Goal: Information Seeking & Learning: Learn about a topic

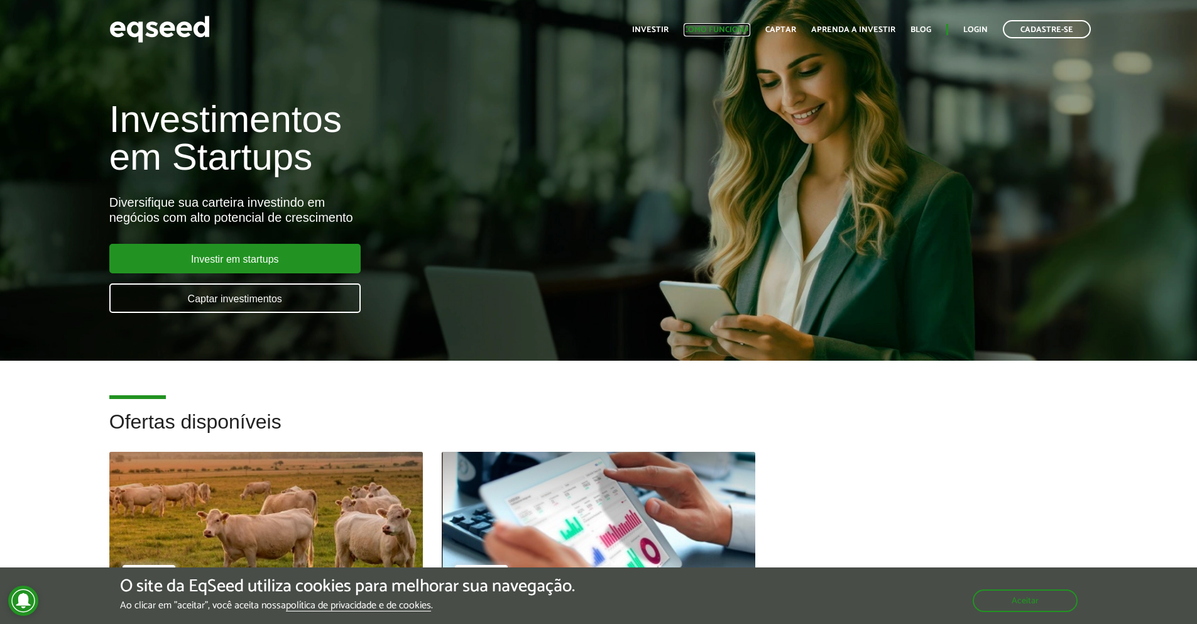
click at [732, 29] on link "Como funciona" at bounding box center [716, 30] width 67 height 8
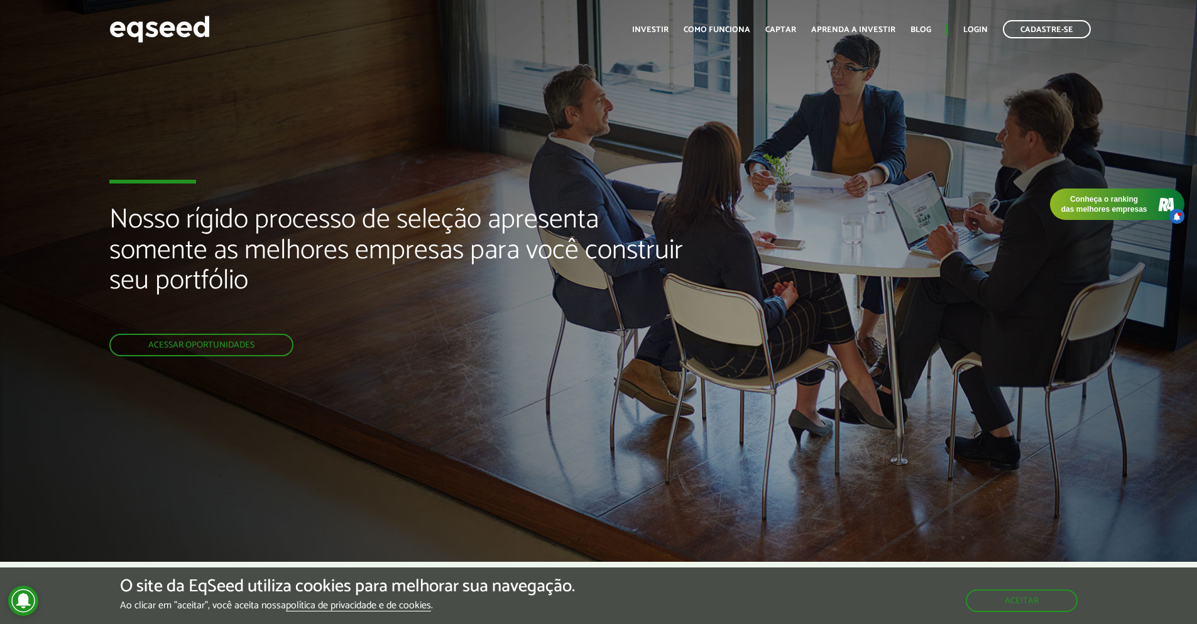
click at [616, 160] on div "Nosso rígido processo de seleção apresenta somente as melhores empresas para vo…" at bounding box center [399, 281] width 580 height 562
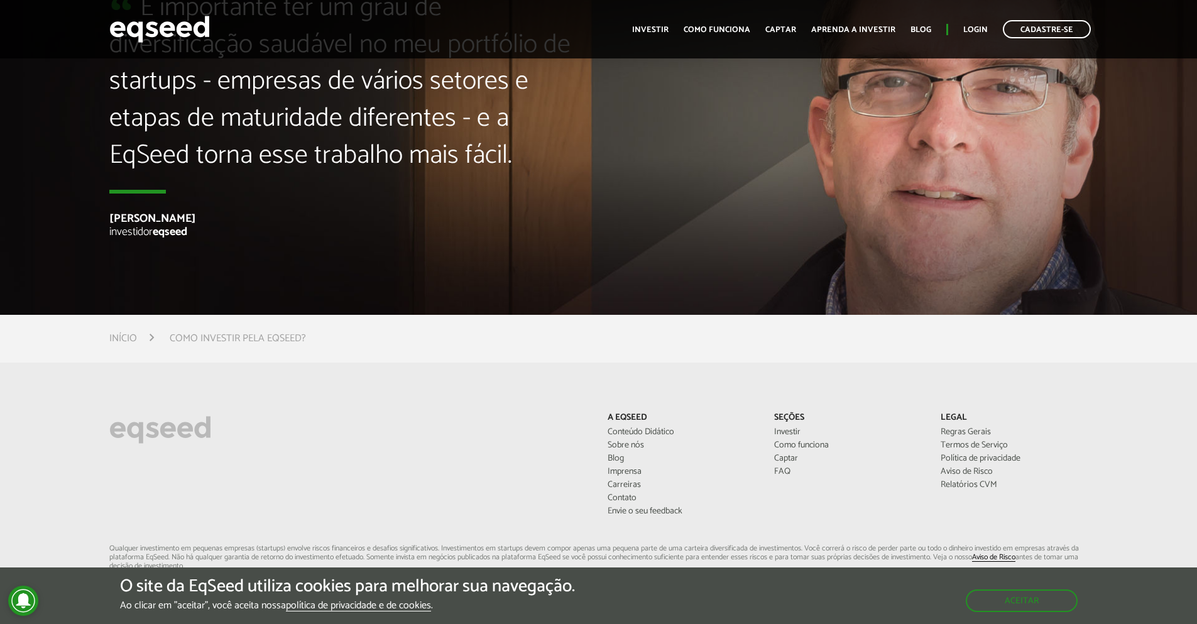
scroll to position [3271, 0]
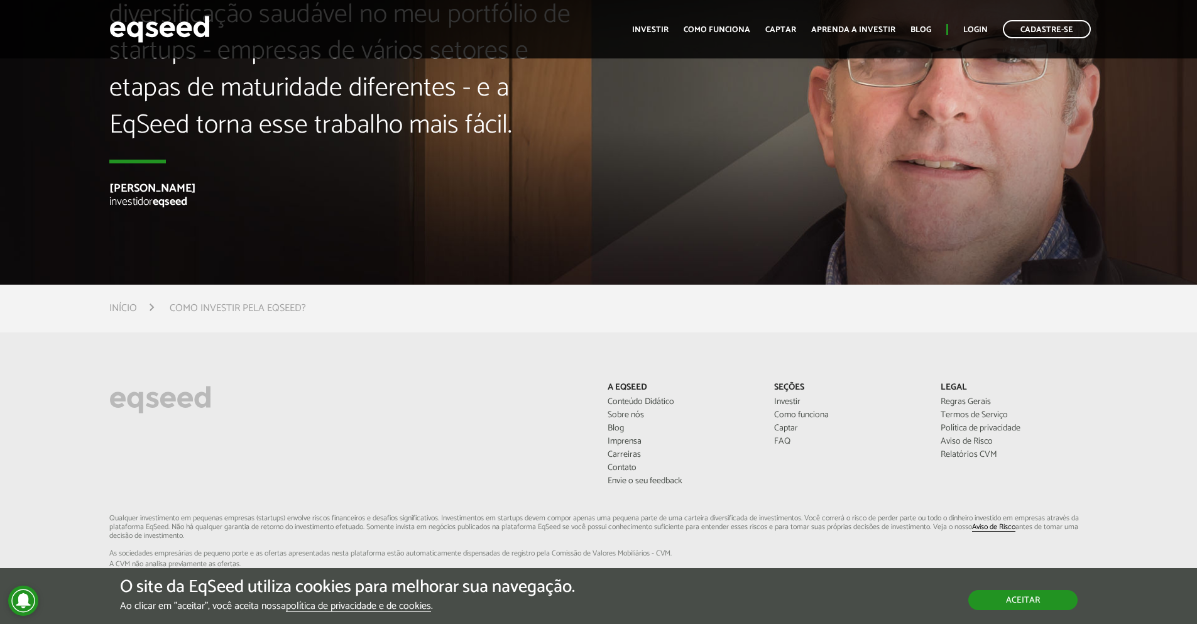
click at [1051, 599] on button "Aceitar" at bounding box center [1022, 600] width 109 height 20
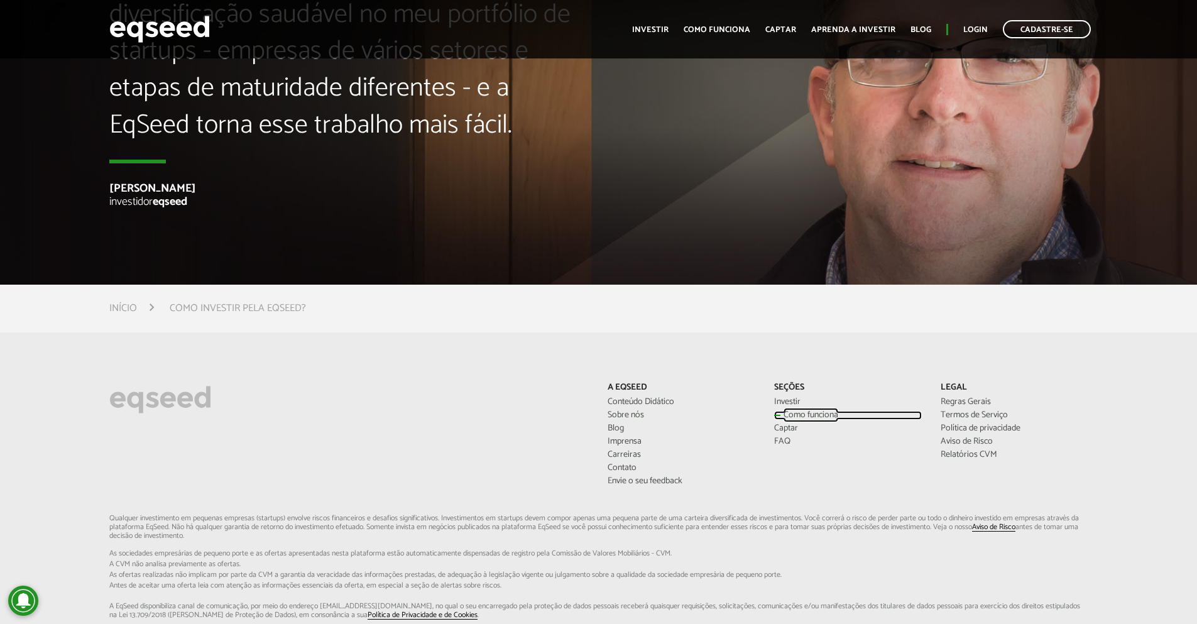
click at [817, 419] on link "Como funciona" at bounding box center [848, 415] width 148 height 9
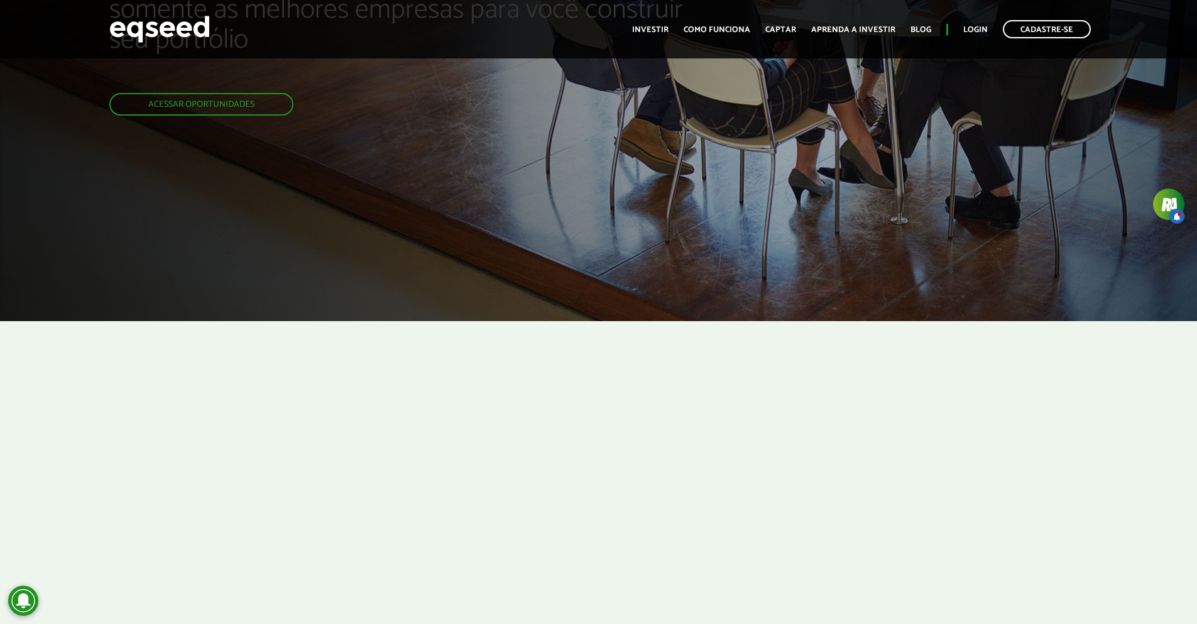
scroll to position [226, 0]
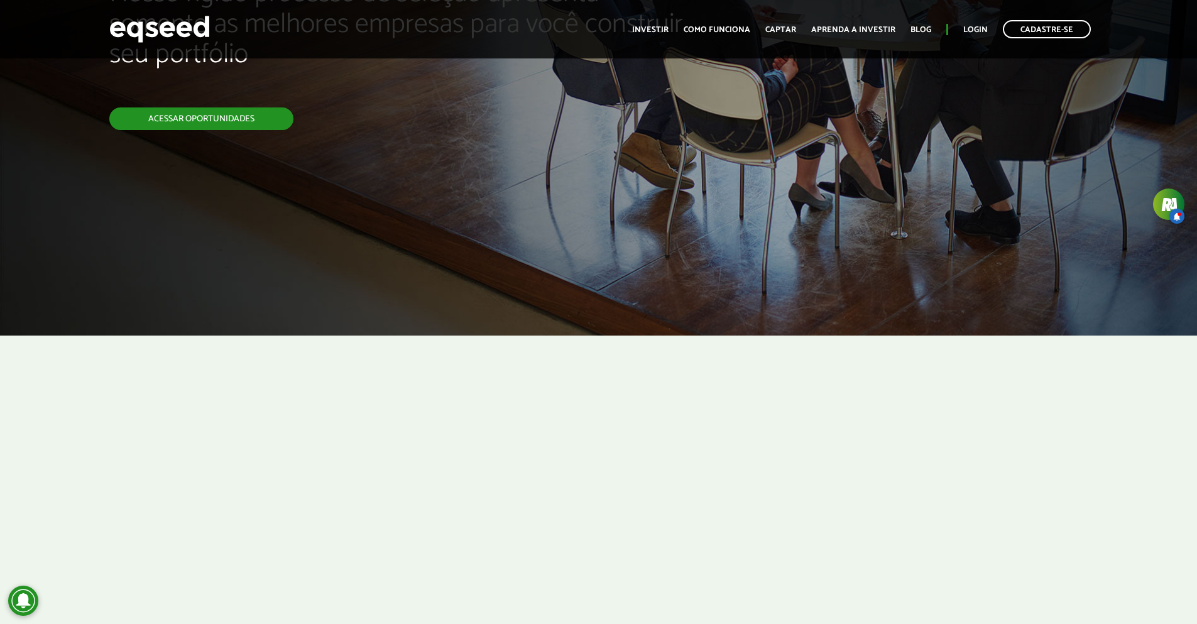
click at [229, 112] on link "Acessar oportunidades" at bounding box center [201, 118] width 184 height 23
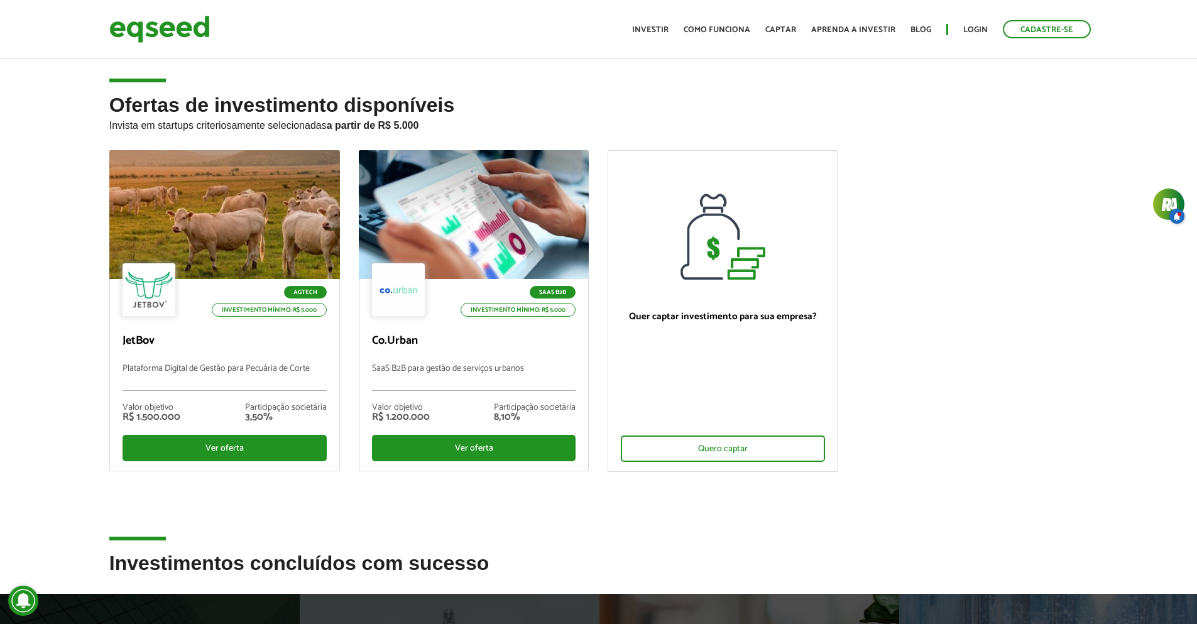
click at [970, 223] on ul "Agtech Investimento mínimo: R$ 5.000 JetBov Plataforma Digital de Gestão para P…" at bounding box center [598, 321] width 997 height 343
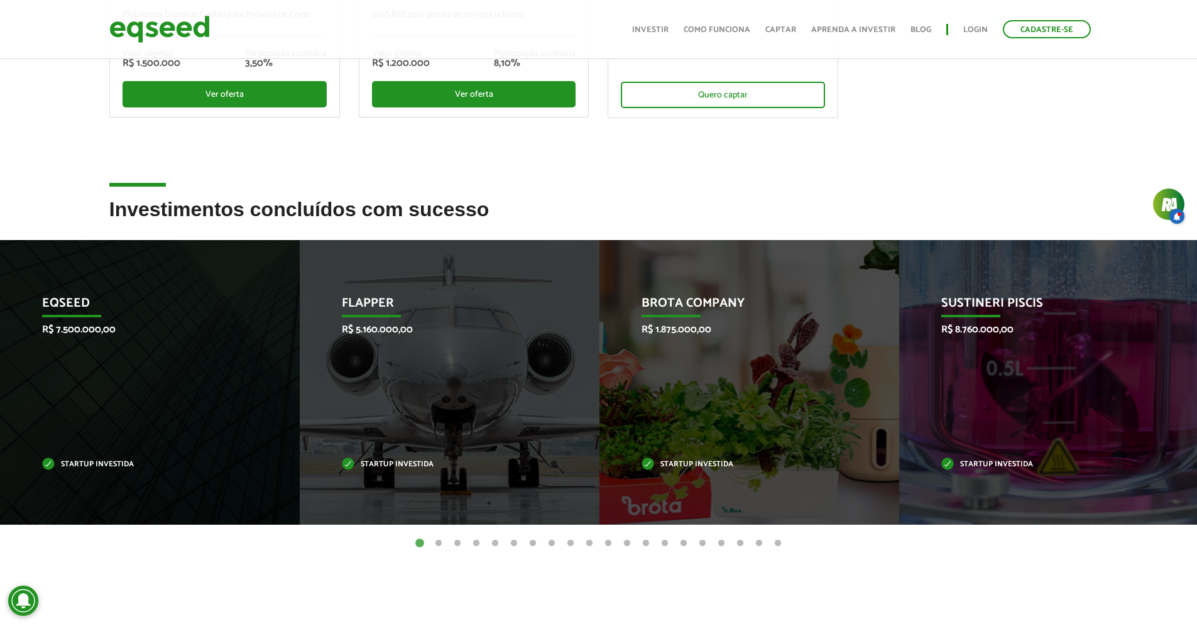
scroll to position [402, 0]
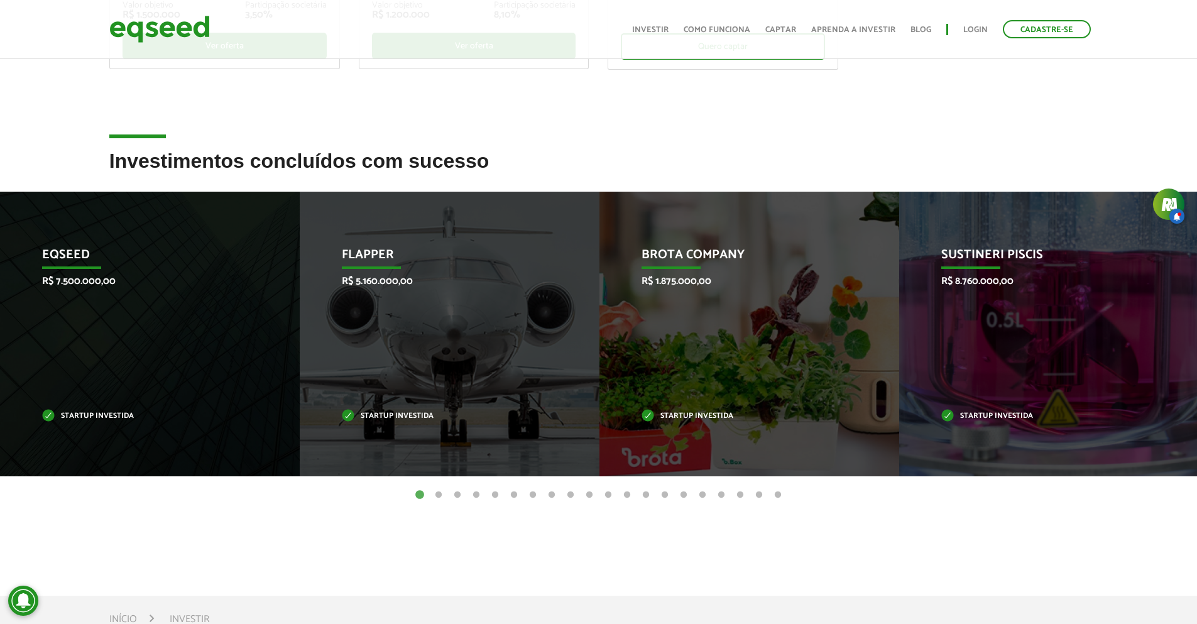
click at [439, 489] on button "2" at bounding box center [438, 495] width 13 height 13
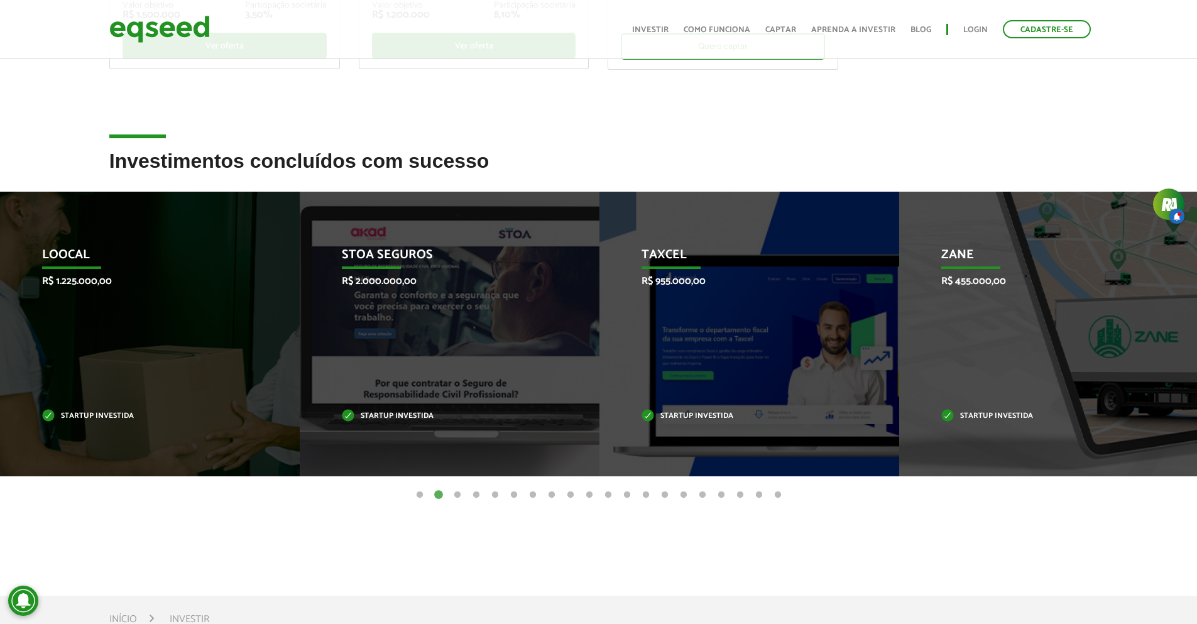
click at [458, 493] on button "3" at bounding box center [457, 495] width 13 height 13
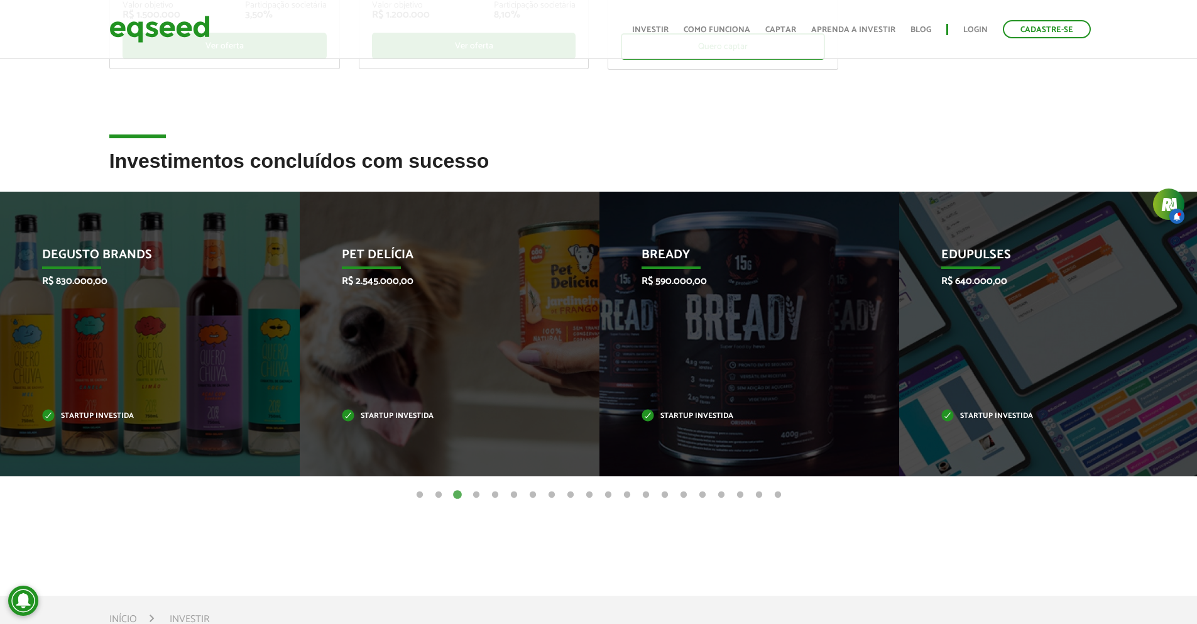
click at [476, 494] on button "4" at bounding box center [476, 495] width 13 height 13
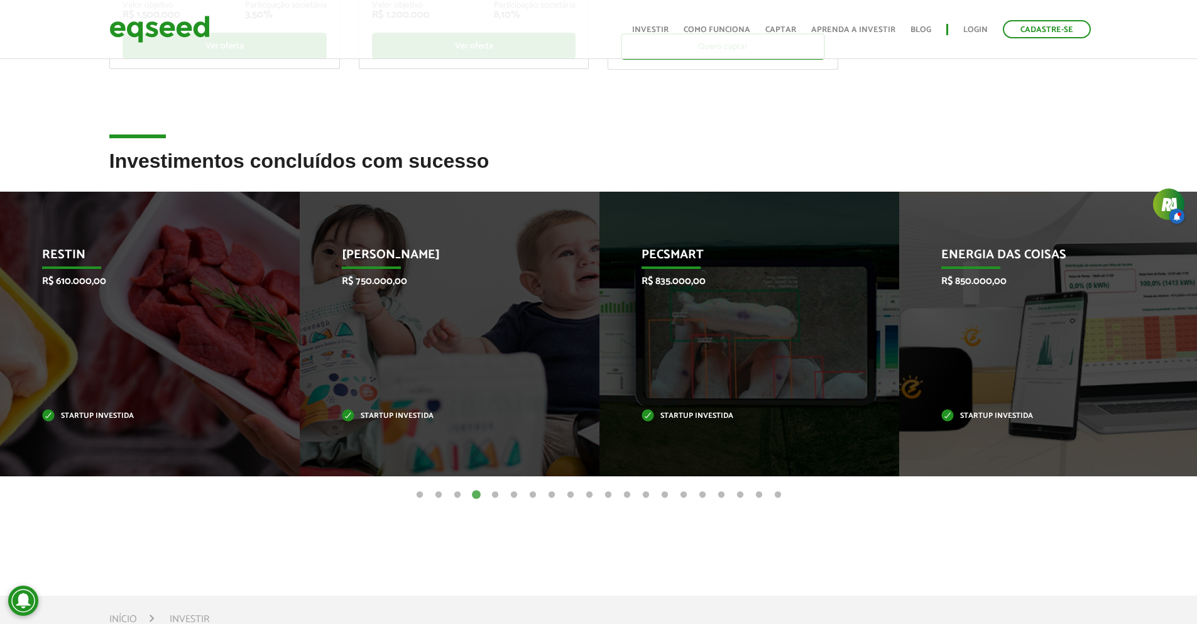
click at [492, 496] on button "5" at bounding box center [495, 495] width 13 height 13
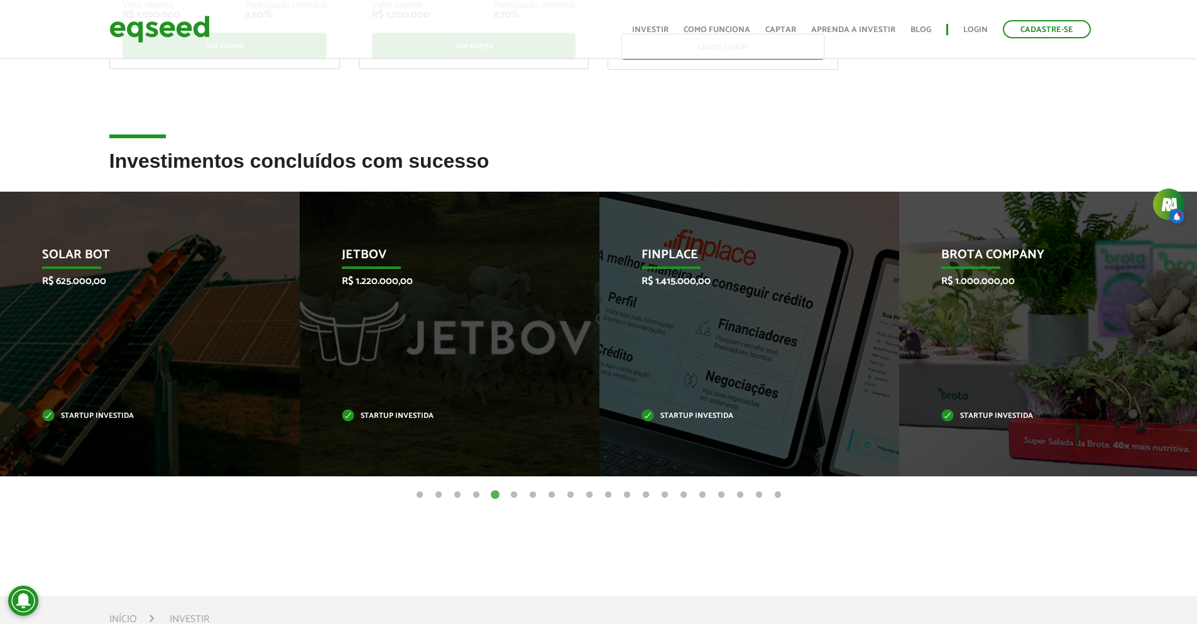
click at [513, 493] on button "6" at bounding box center [514, 495] width 13 height 13
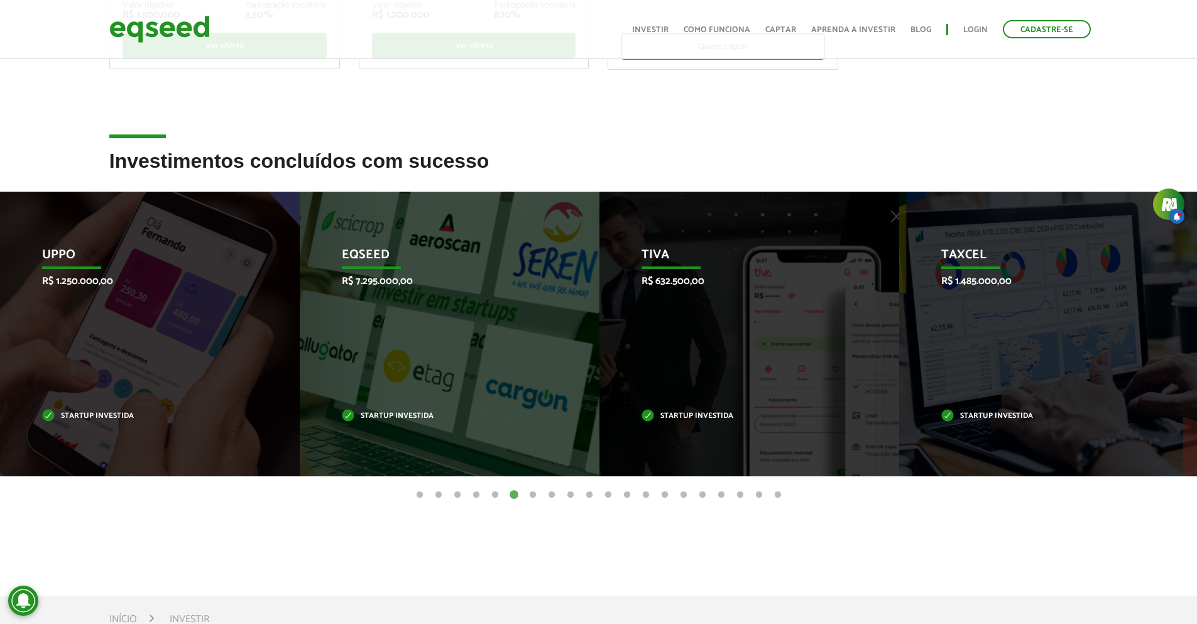
click at [532, 494] on button "7" at bounding box center [532, 495] width 13 height 13
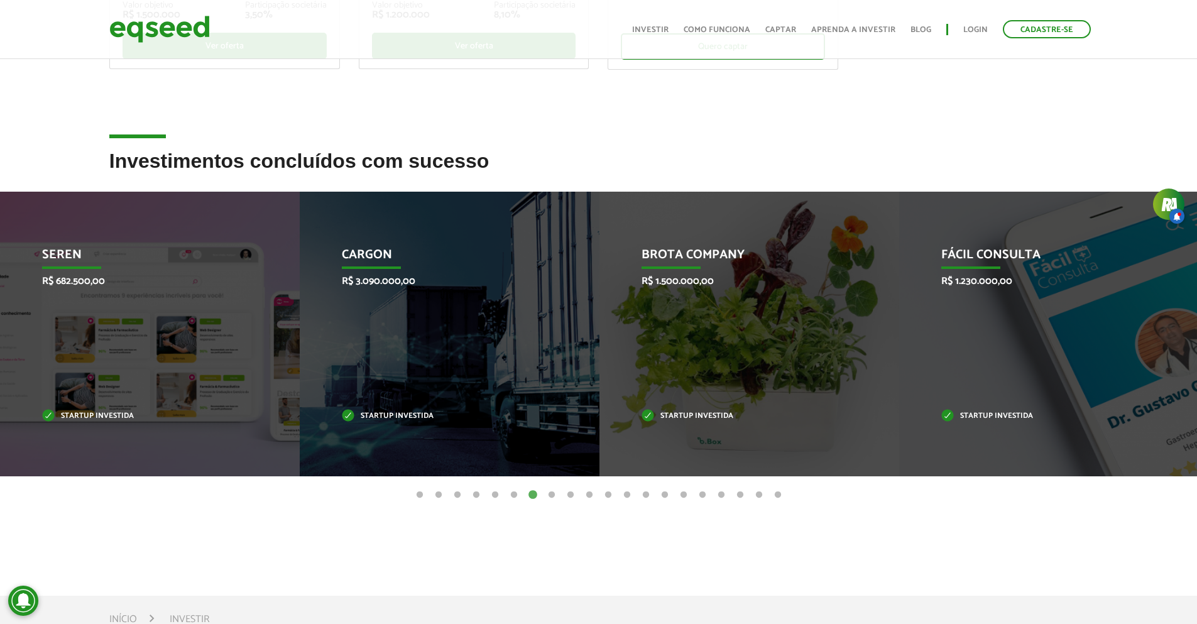
click at [552, 493] on button "8" at bounding box center [551, 495] width 13 height 13
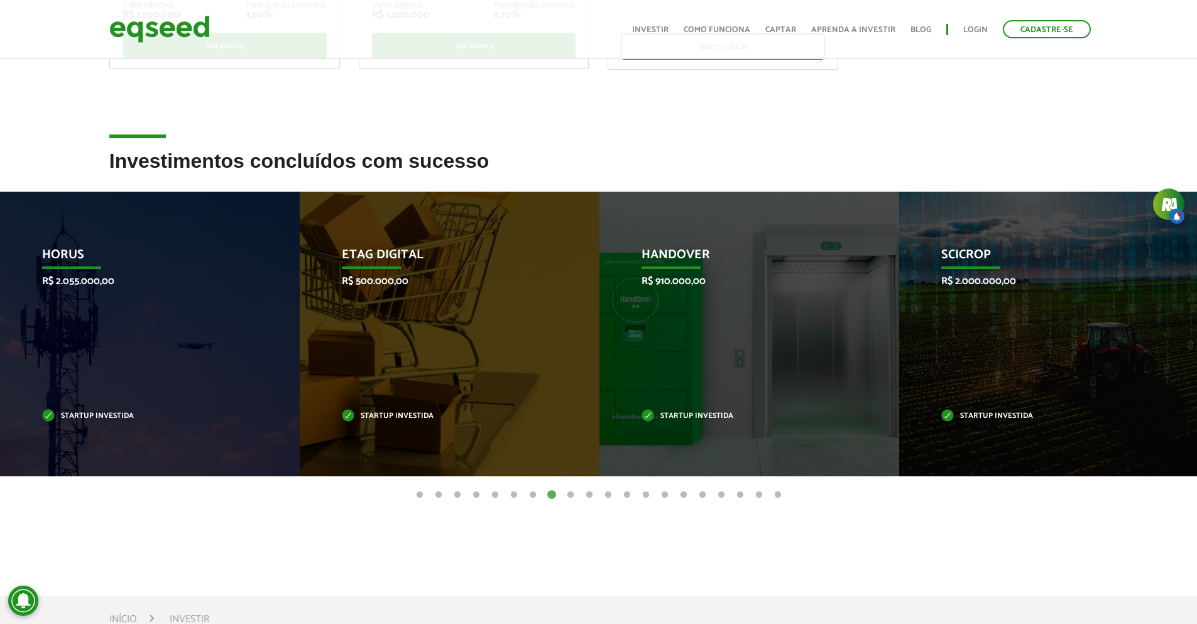
click at [570, 491] on button "9" at bounding box center [570, 495] width 13 height 13
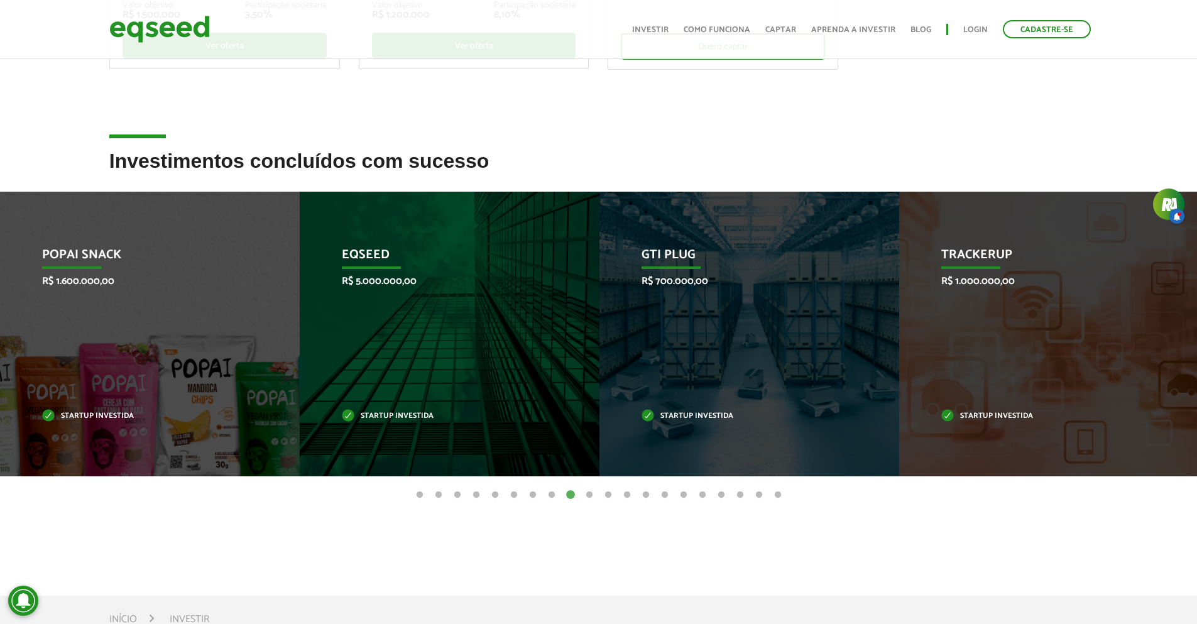
click at [590, 496] on button "10" at bounding box center [589, 495] width 13 height 13
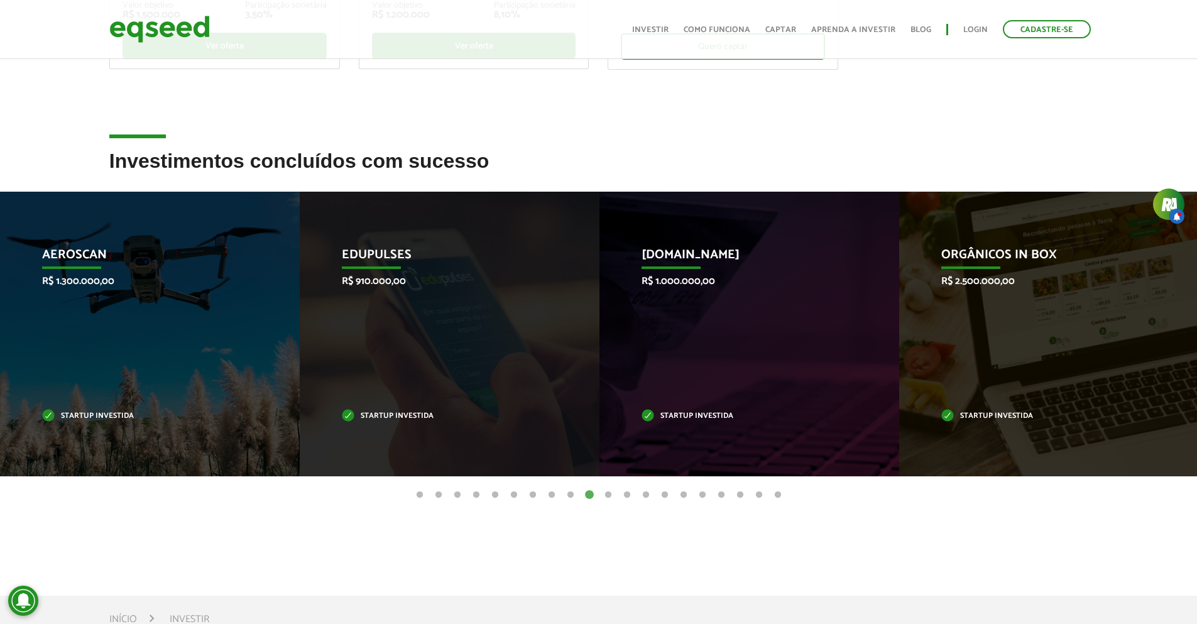
click at [610, 494] on button "11" at bounding box center [608, 495] width 13 height 13
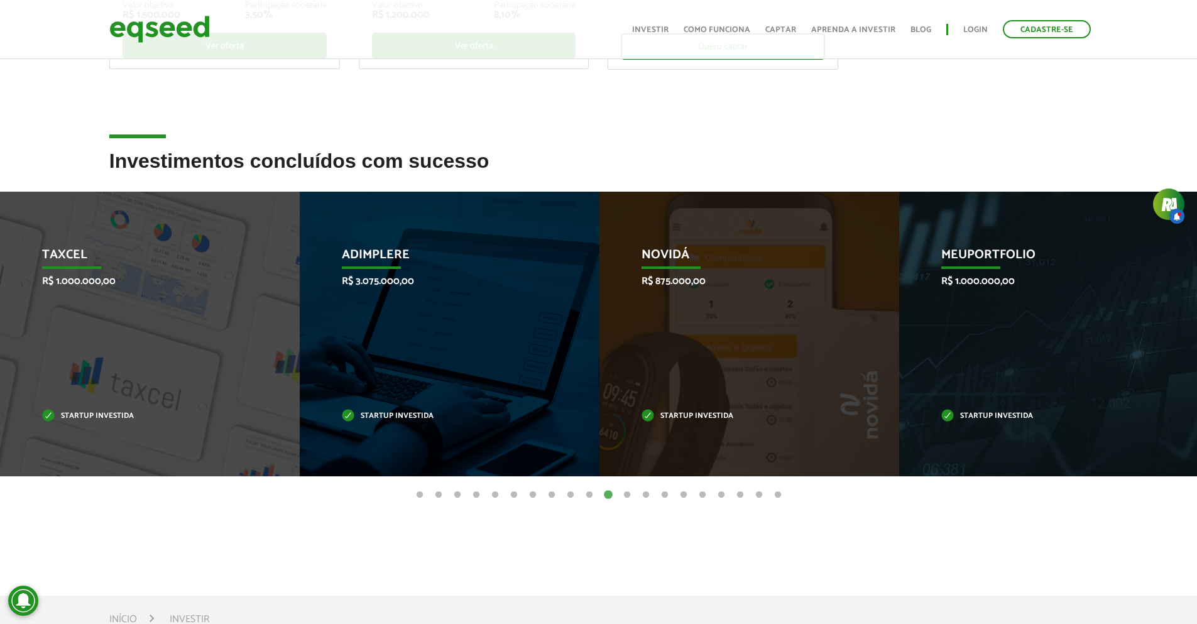
click at [628, 491] on button "12" at bounding box center [627, 495] width 13 height 13
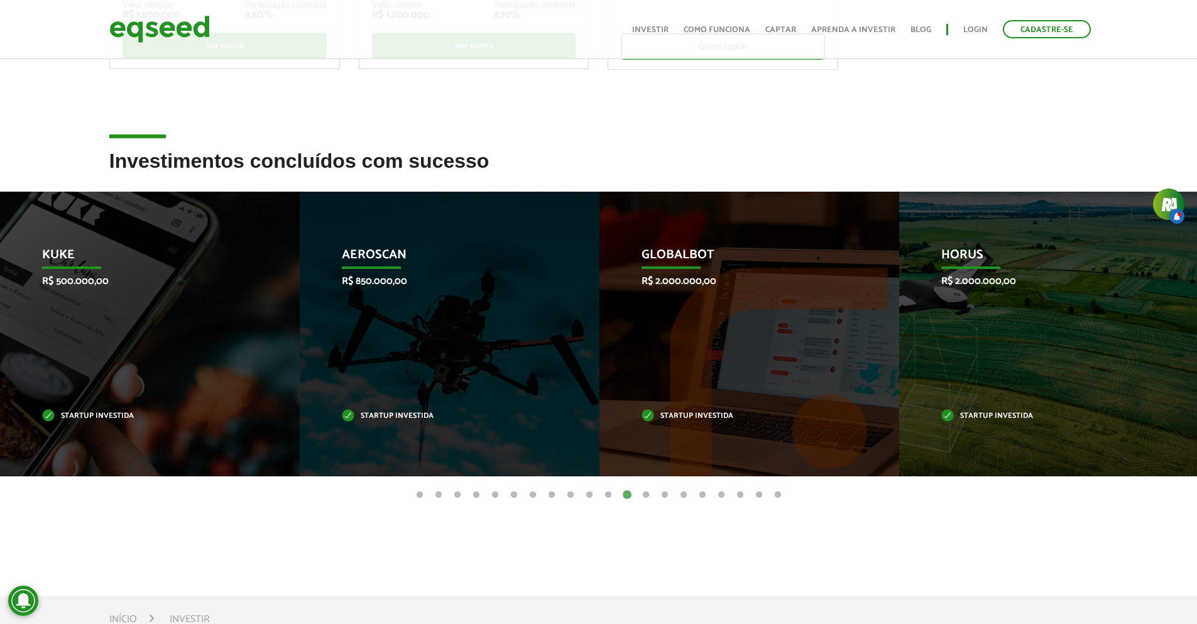
click at [648, 492] on button "13" at bounding box center [645, 495] width 13 height 13
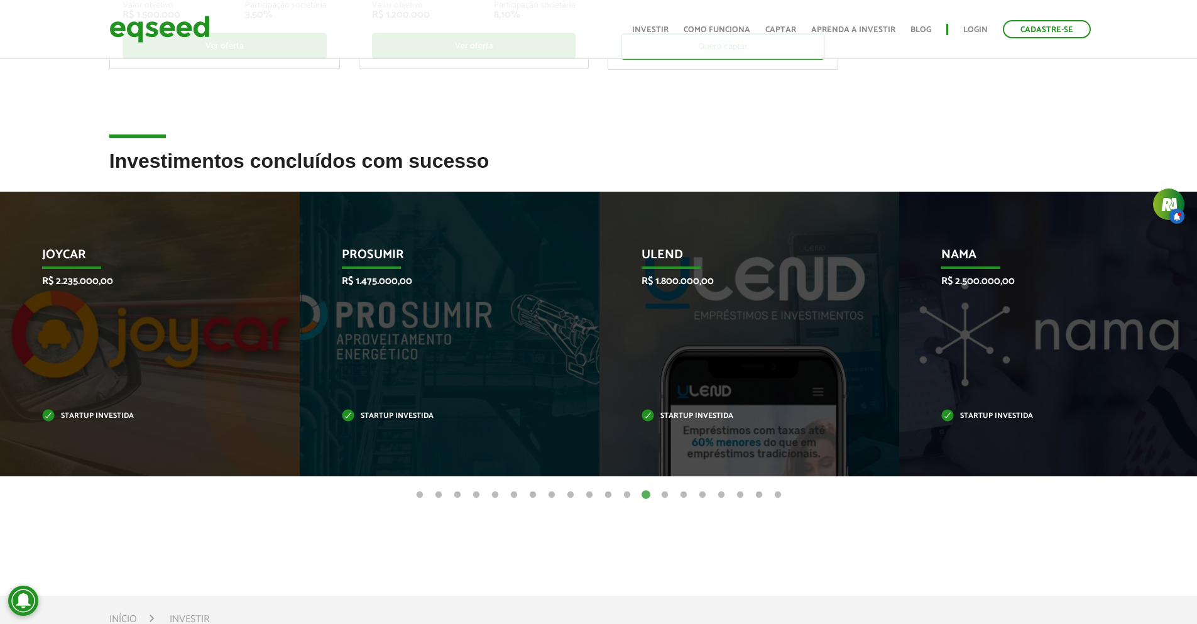
click at [666, 491] on button "14" at bounding box center [664, 495] width 13 height 13
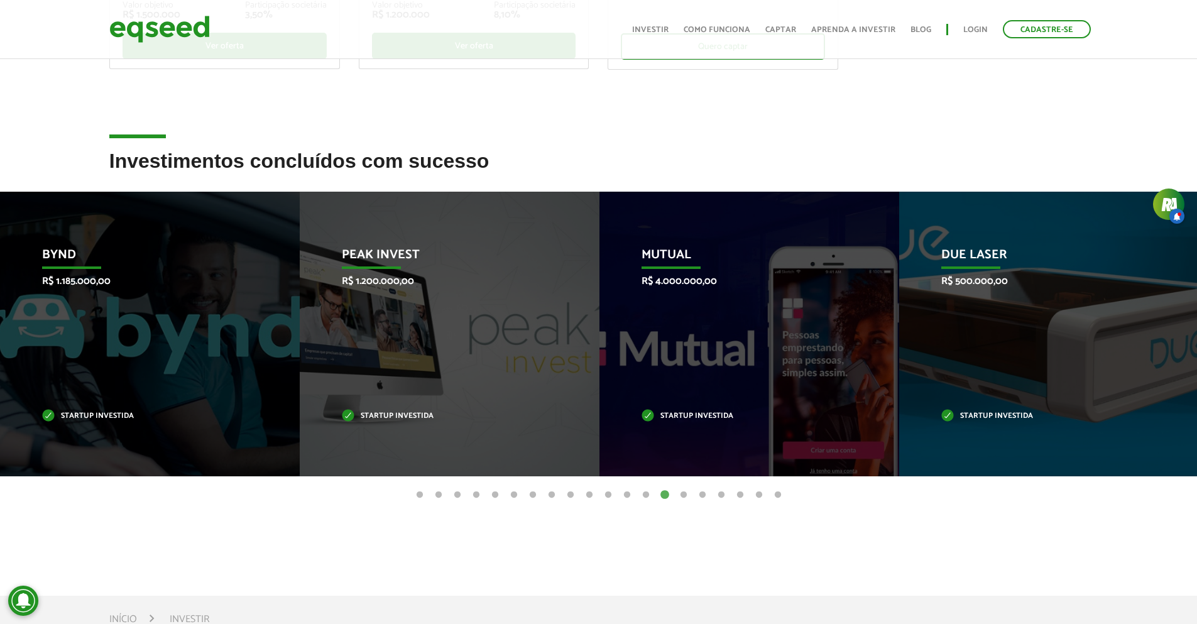
click at [680, 497] on button "15" at bounding box center [683, 495] width 13 height 13
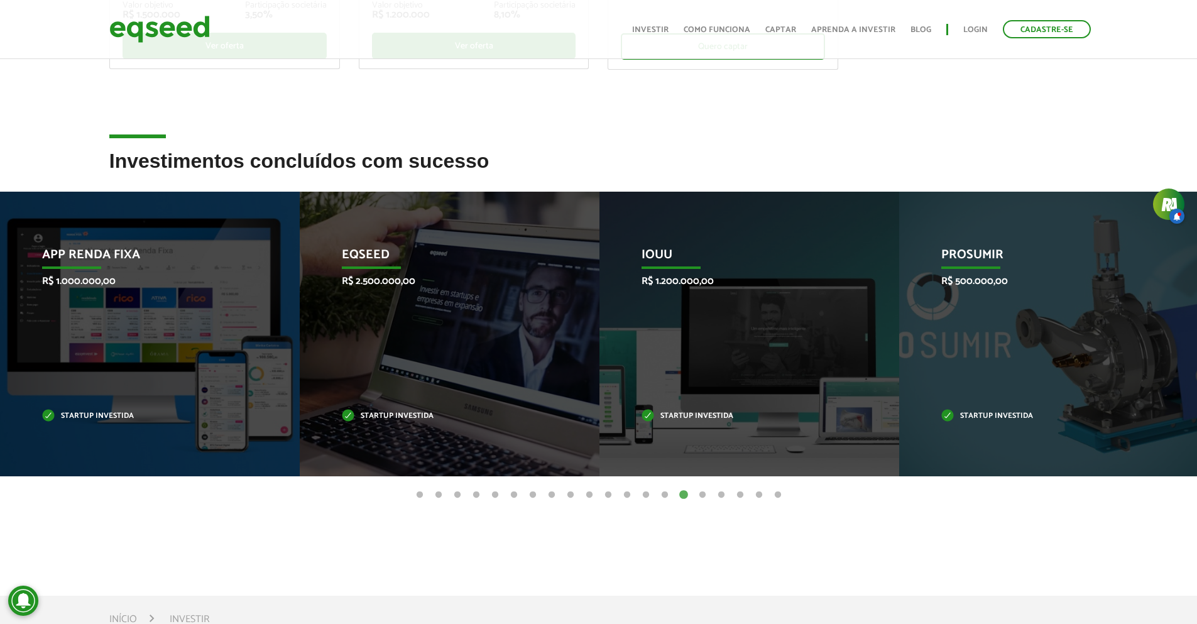
click at [702, 495] on button "16" at bounding box center [702, 495] width 13 height 13
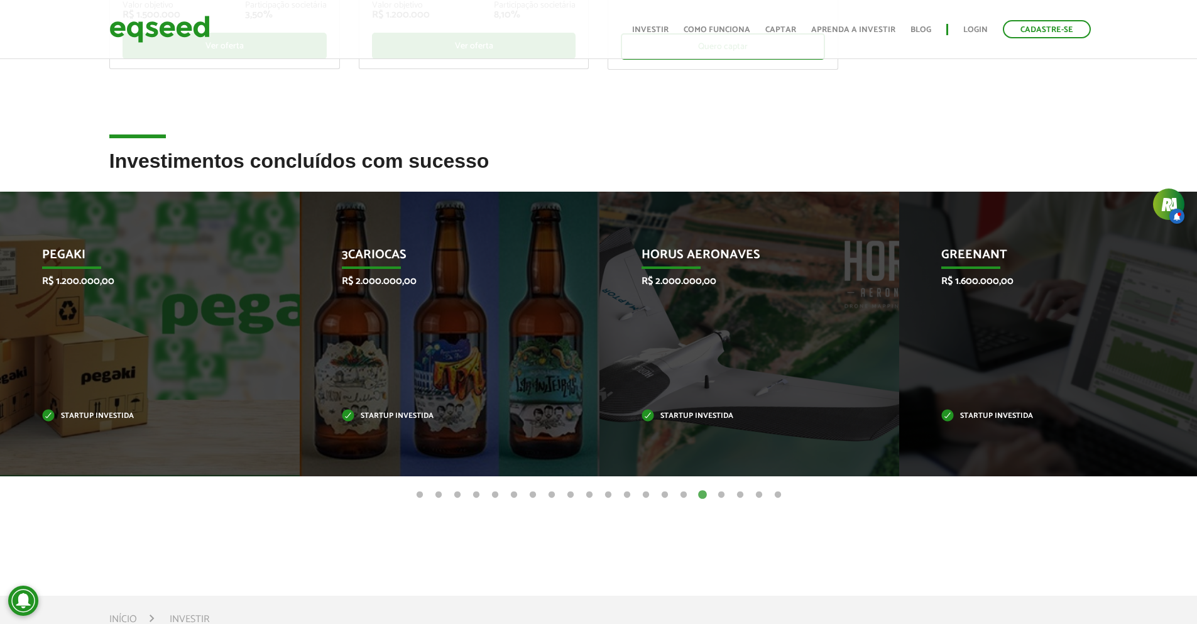
click at [728, 492] on ul "1 2 3 4 5 6 7 8 9 10 11 12 13 14 15 16 17 18 19 20" at bounding box center [598, 494] width 1197 height 14
click at [719, 490] on button "17" at bounding box center [721, 495] width 13 height 13
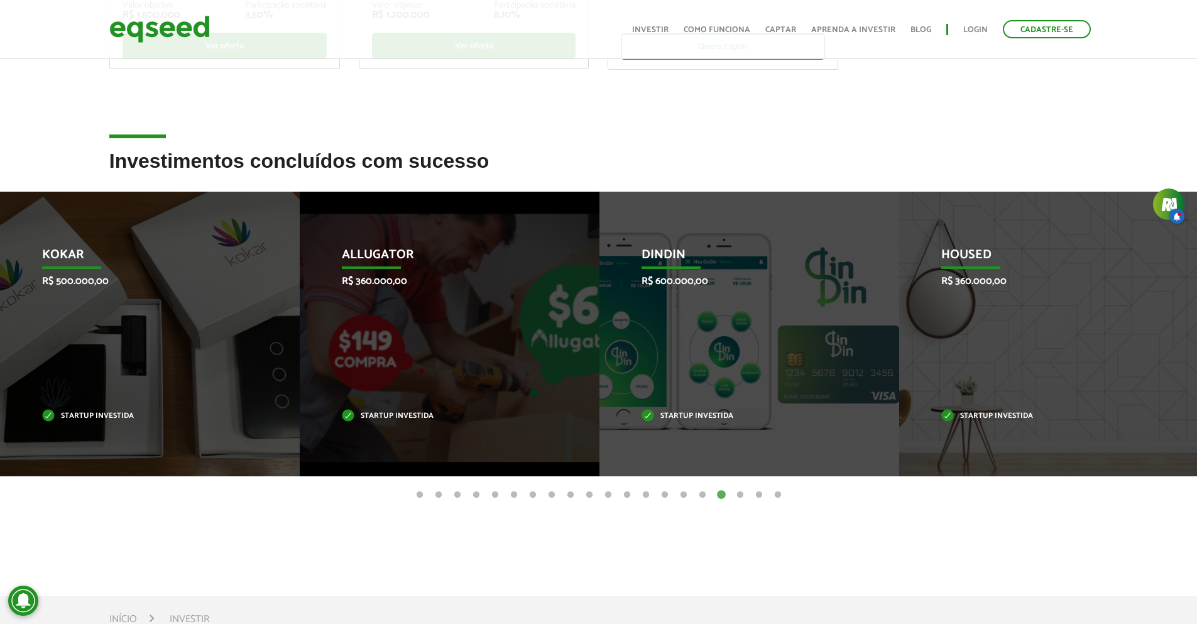
click at [739, 494] on button "18" at bounding box center [740, 495] width 13 height 13
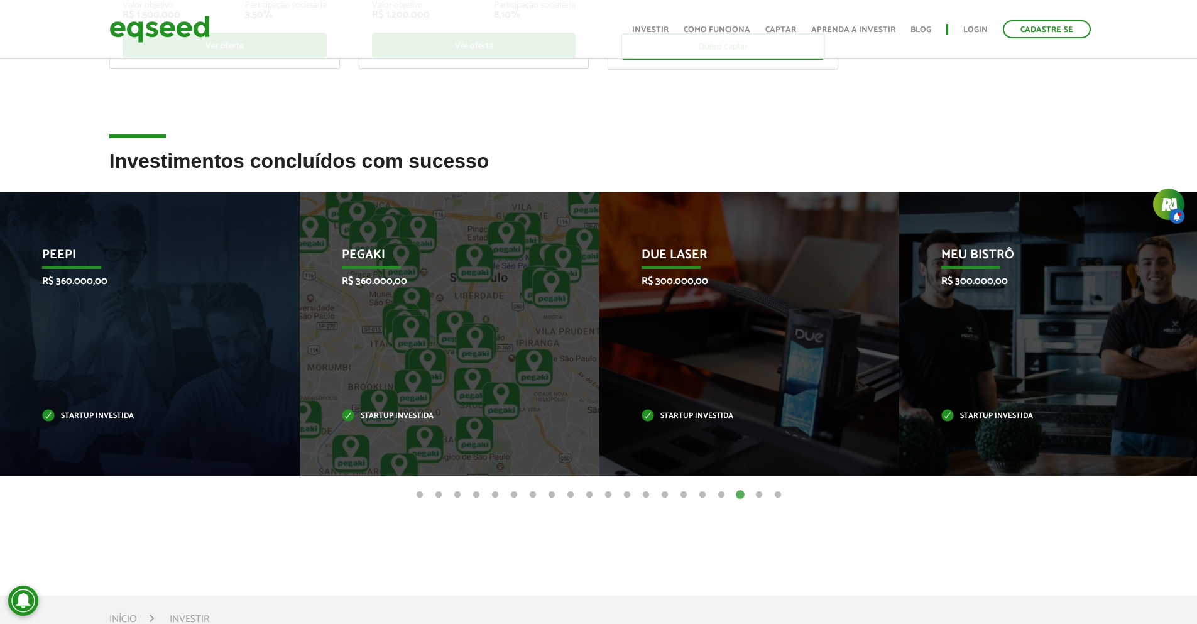
click at [759, 492] on button "19" at bounding box center [758, 495] width 13 height 13
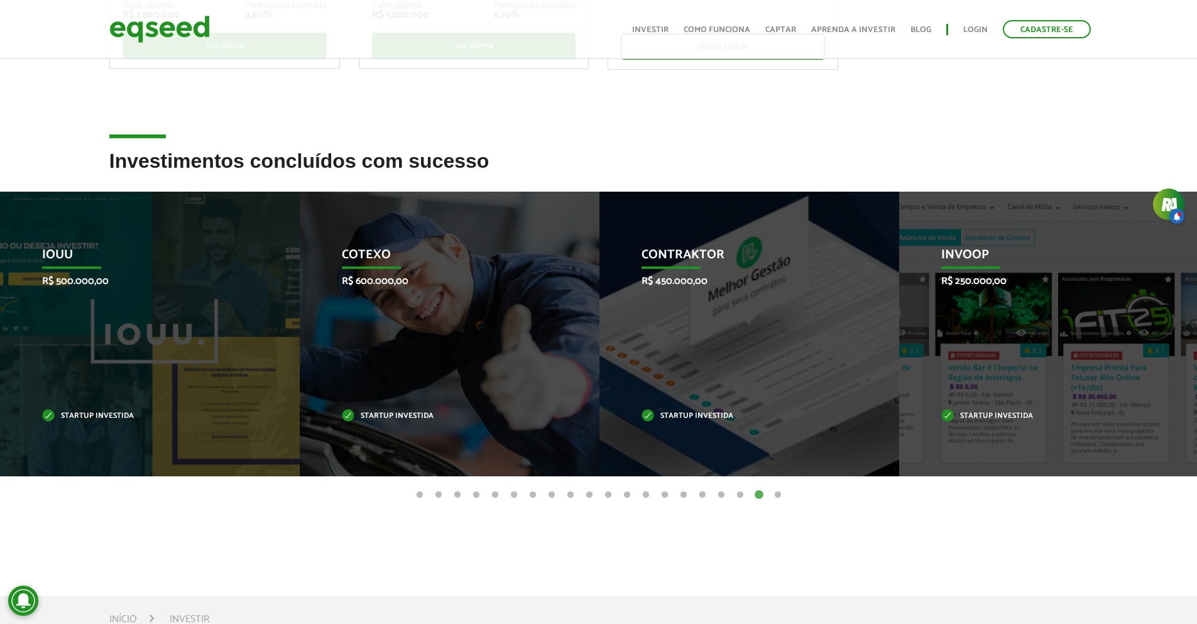
click at [780, 490] on button "20" at bounding box center [777, 495] width 13 height 13
